Goal: Information Seeking & Learning: Check status

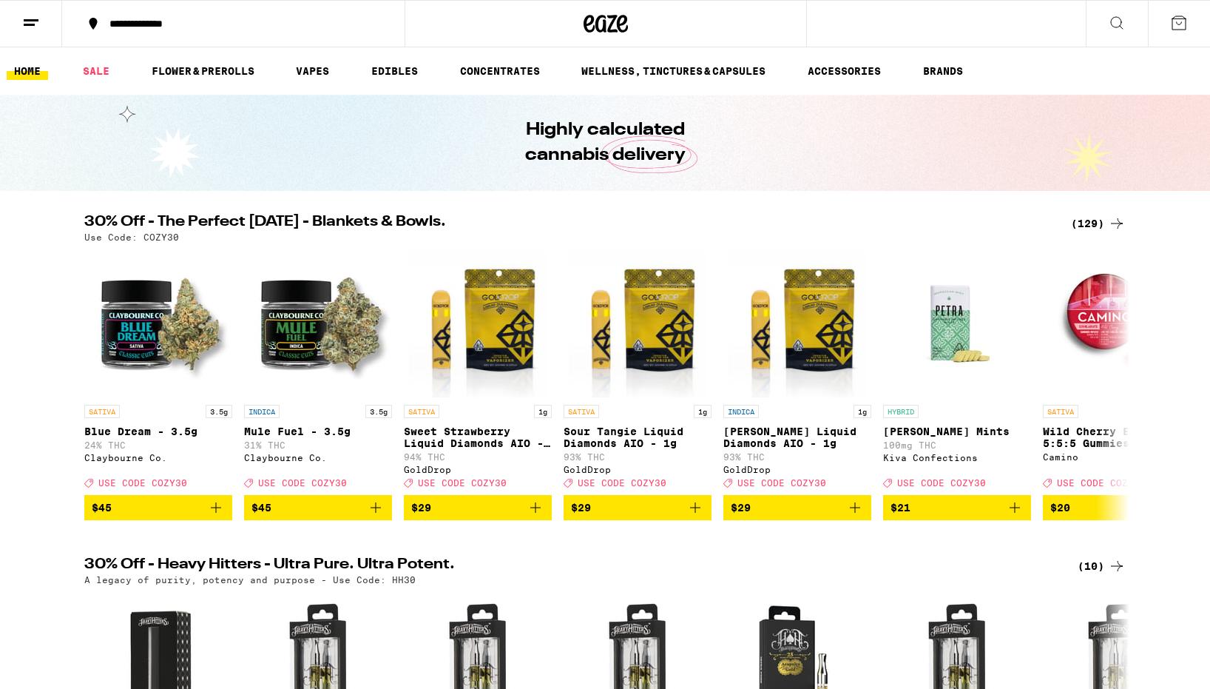
click at [22, 28] on icon at bounding box center [31, 23] width 18 height 18
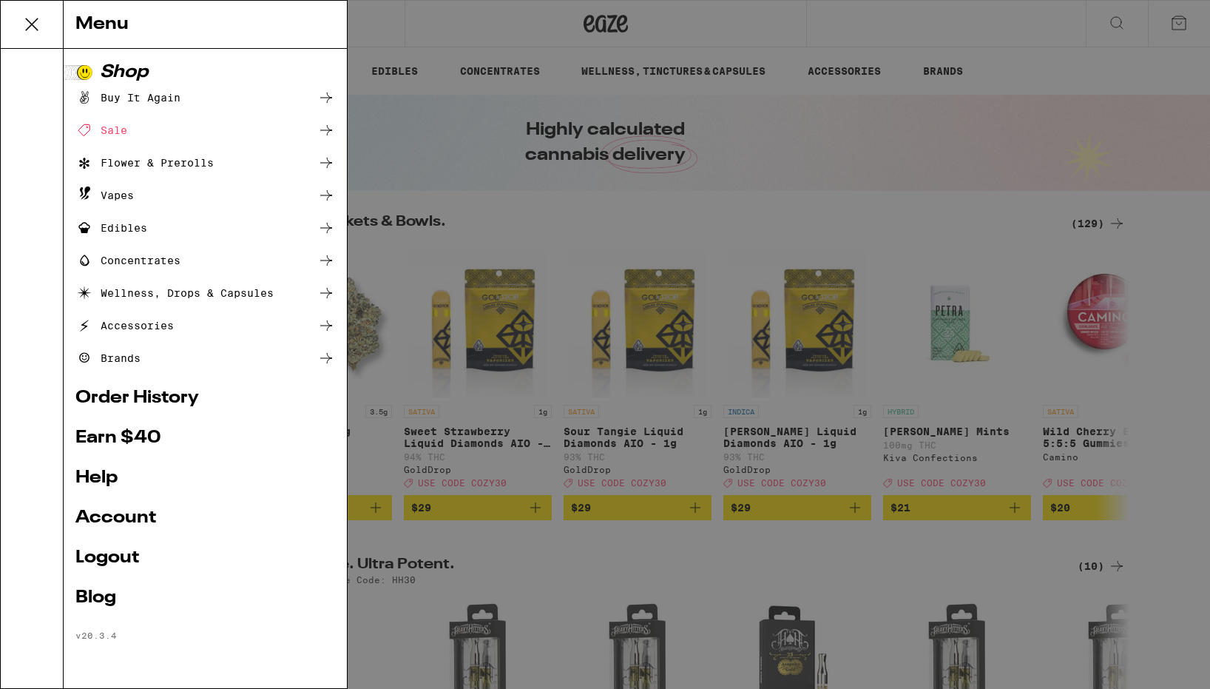
click at [165, 397] on link "Order History" at bounding box center [205, 398] width 260 height 18
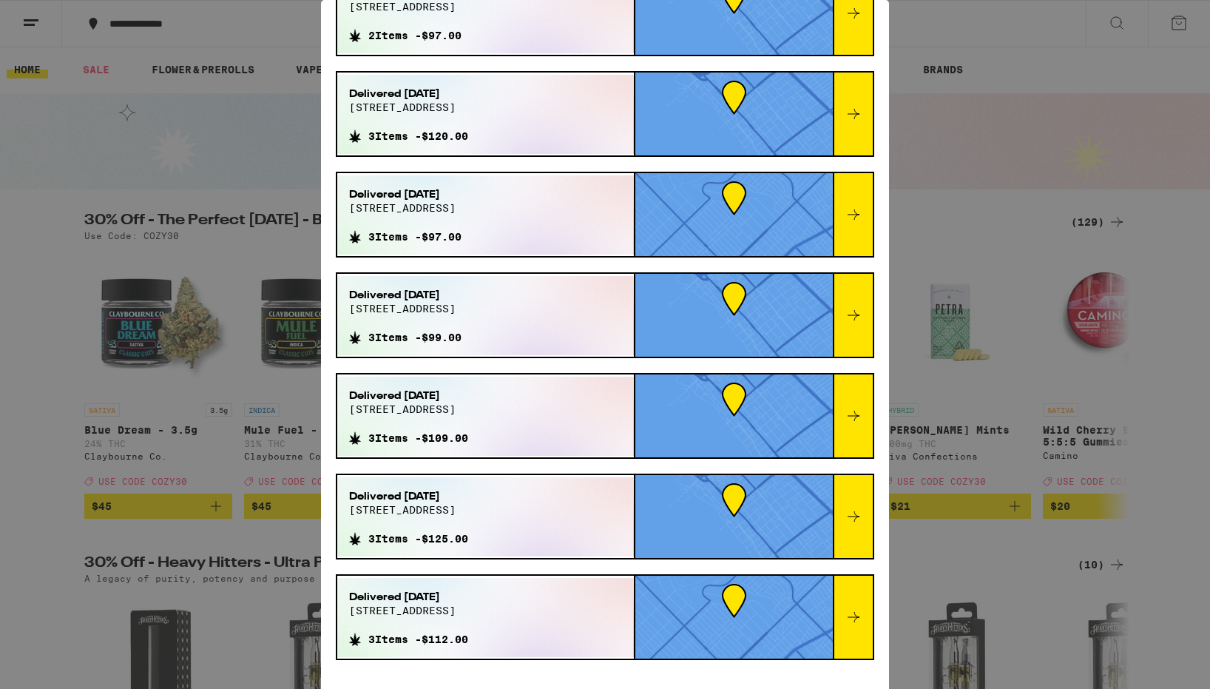
scroll to position [450, 0]
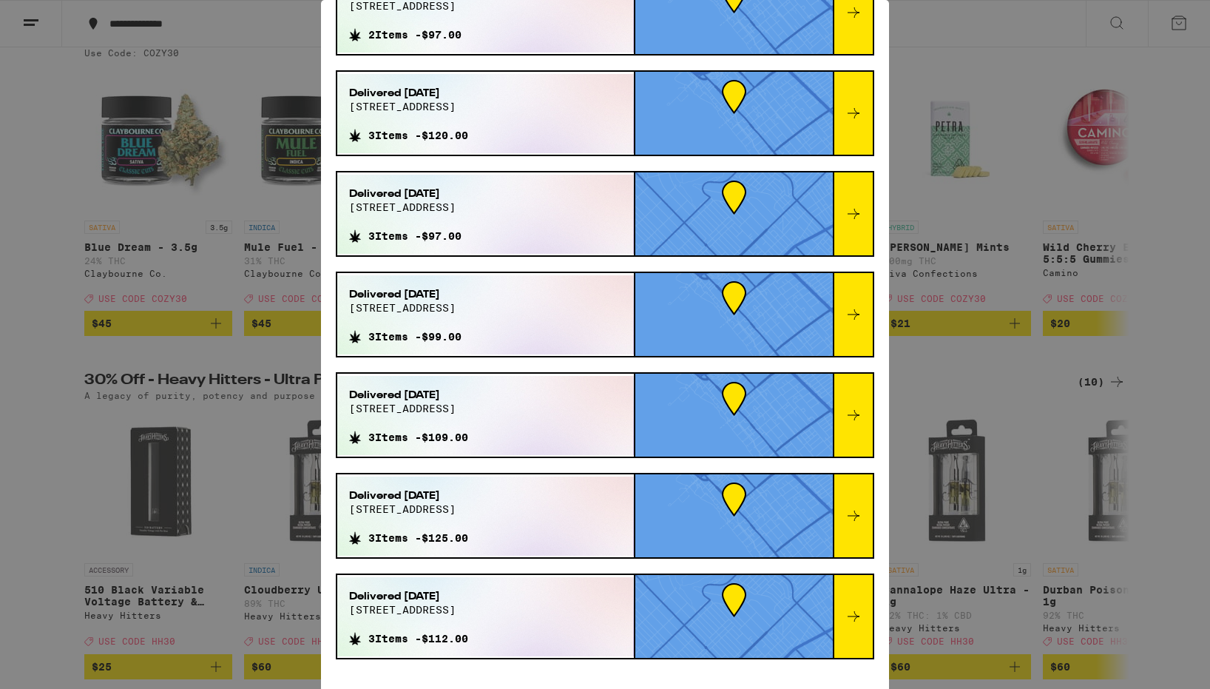
click at [601, 569] on div "Your most recent orders Delivered [DATE][STREET_ADDRESS] 2 Items - $87.00 Deliv…" at bounding box center [605, 150] width 568 height 1076
